Goal: Transaction & Acquisition: Obtain resource

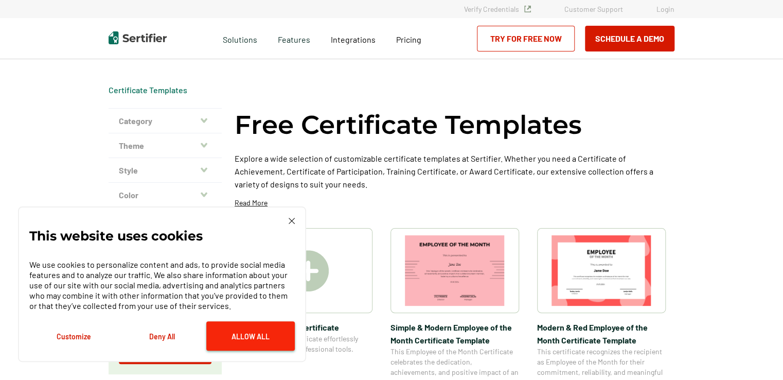
click at [240, 341] on button "Allow All" at bounding box center [250, 335] width 88 height 29
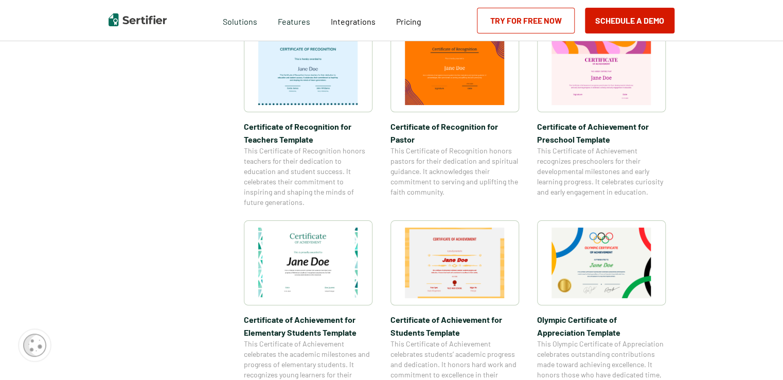
scroll to position [463, 0]
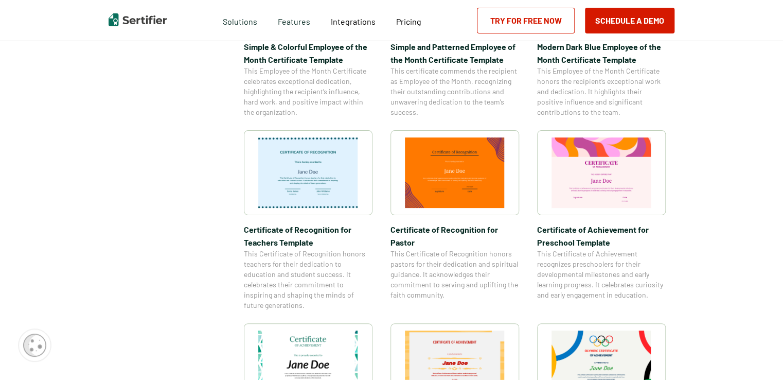
click at [325, 192] on img at bounding box center [308, 172] width 100 height 70
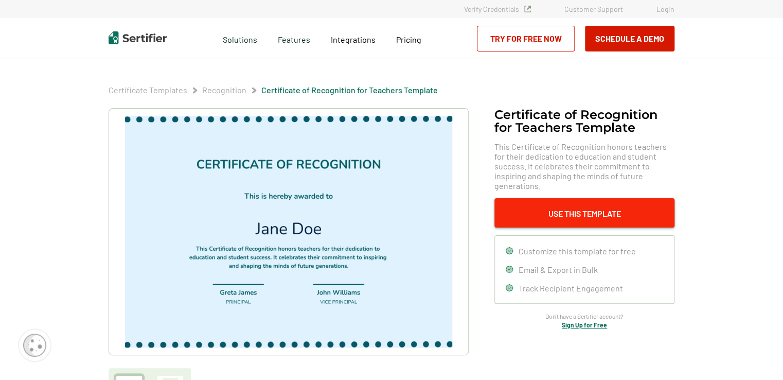
click at [553, 206] on button "Use This Template" at bounding box center [584, 212] width 180 height 29
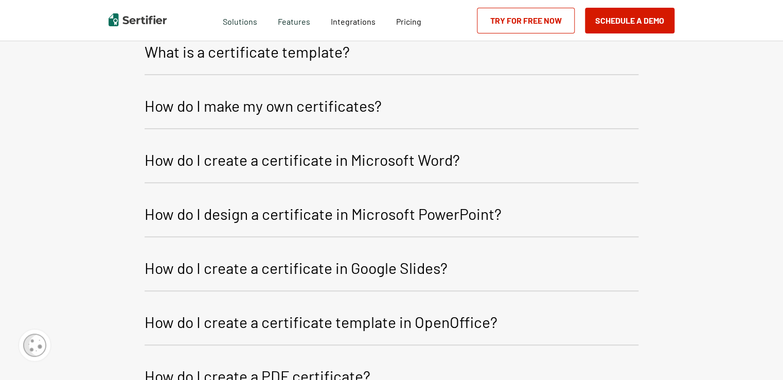
scroll to position [1277, 0]
